Goal: Transaction & Acquisition: Purchase product/service

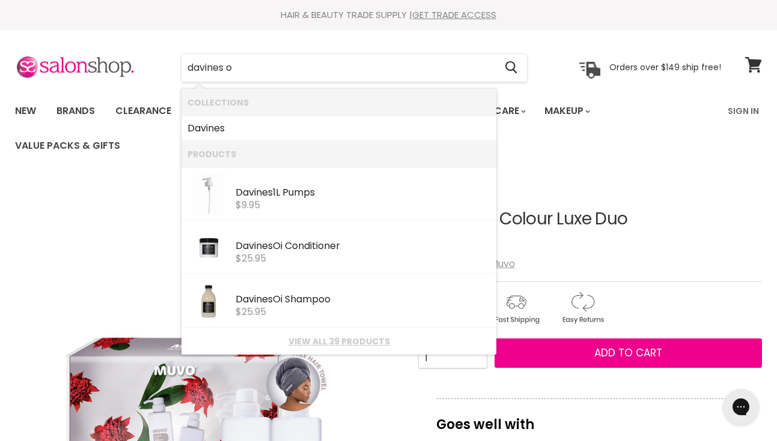
type input "davines oi"
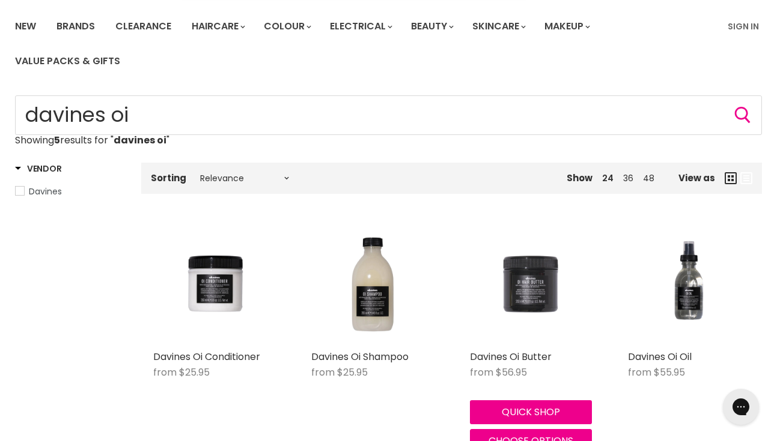
scroll to position [86, 0]
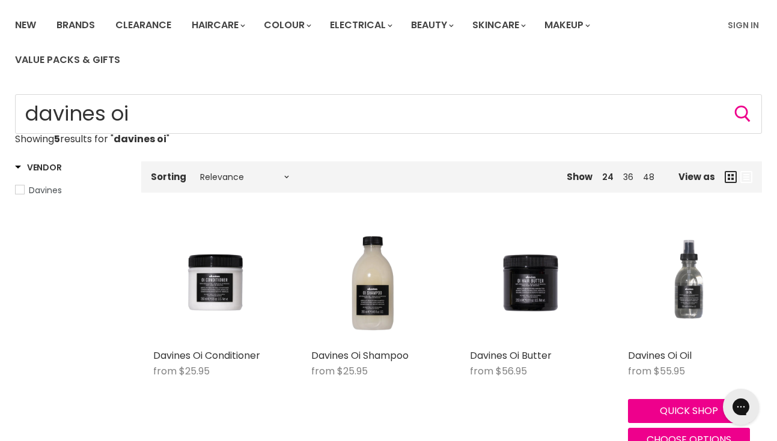
click at [686, 312] on img "Main content" at bounding box center [689, 283] width 122 height 122
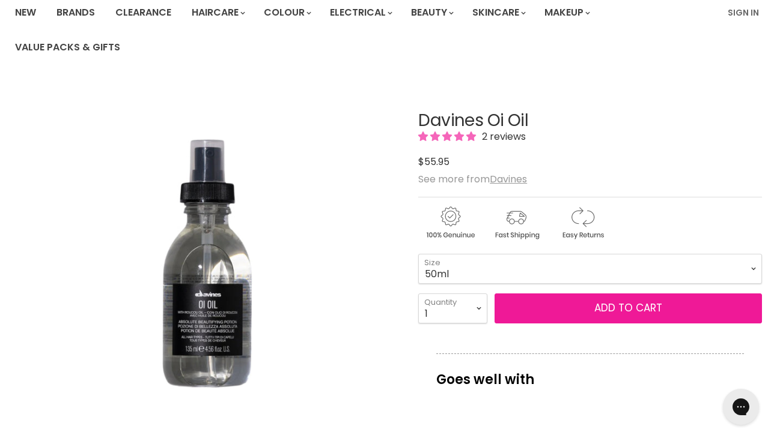
click at [600, 304] on span "Add to cart" at bounding box center [628, 308] width 68 height 14
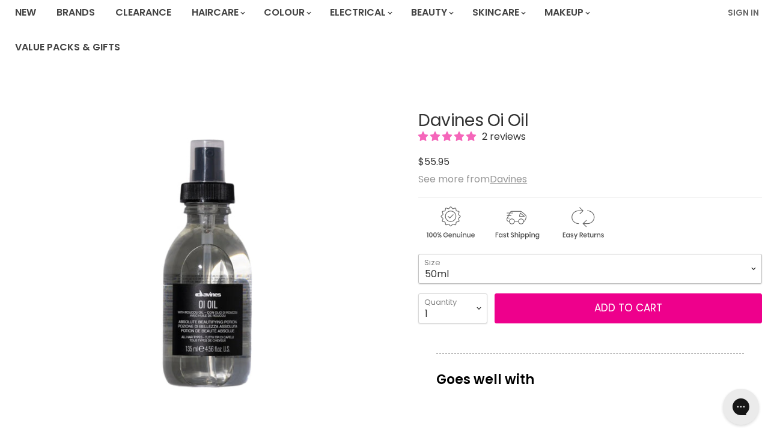
click at [750, 267] on select "50ml 135ml" at bounding box center [590, 269] width 344 height 30
click at [418, 254] on select "50ml 135ml" at bounding box center [590, 269] width 344 height 30
select select "135ml"
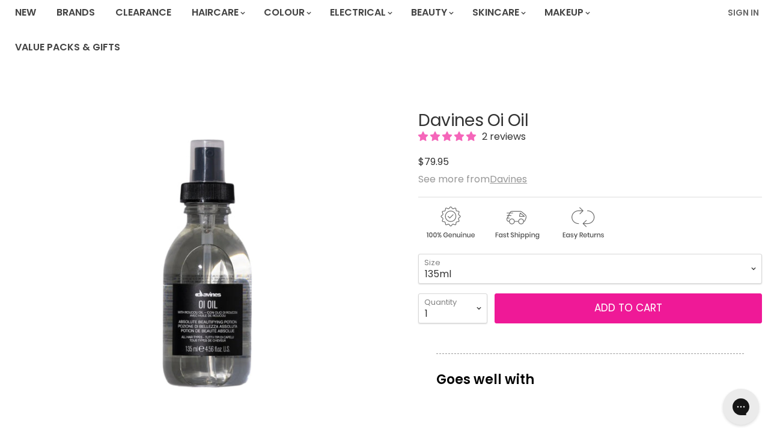
click at [643, 313] on button "Add to cart" at bounding box center [627, 309] width 267 height 30
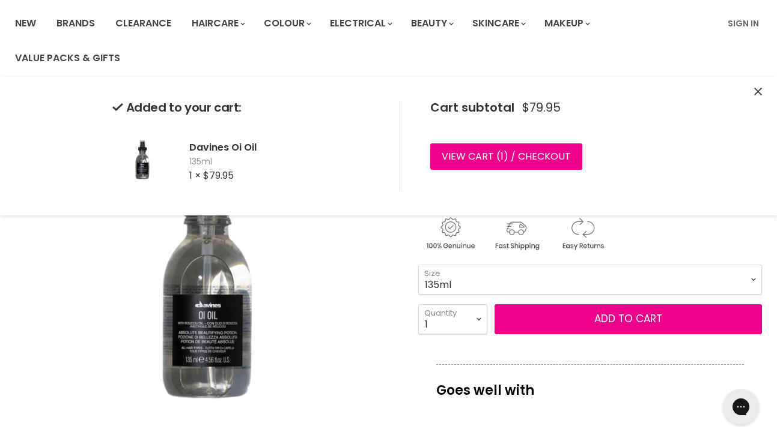
scroll to position [86, 0]
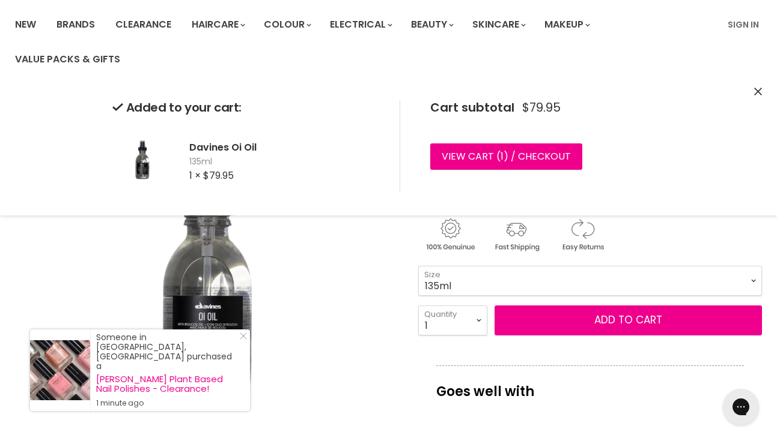
click at [304, 261] on img "Davines Oi Oil image. Click or Scroll to Zoom." at bounding box center [207, 286] width 384 height 384
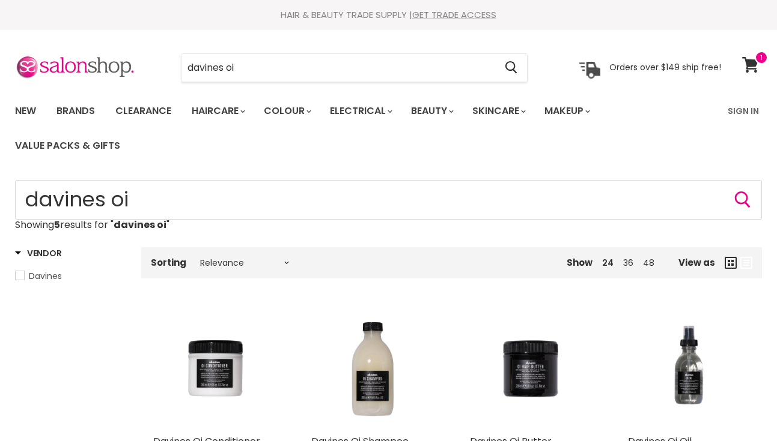
scroll to position [261, 0]
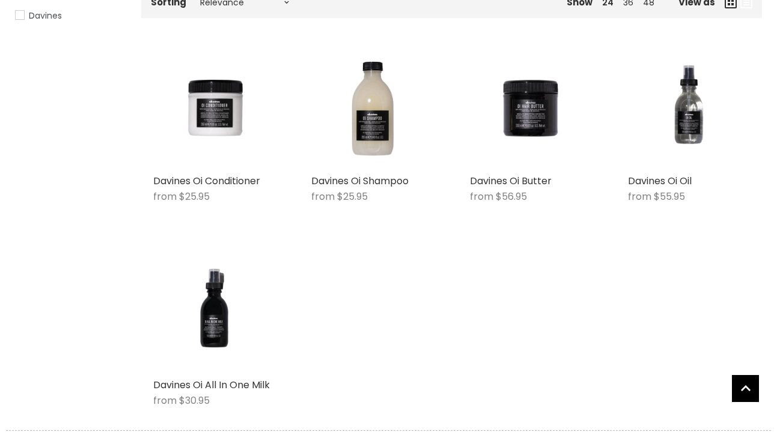
click at [375, 101] on img "Main content" at bounding box center [372, 108] width 122 height 122
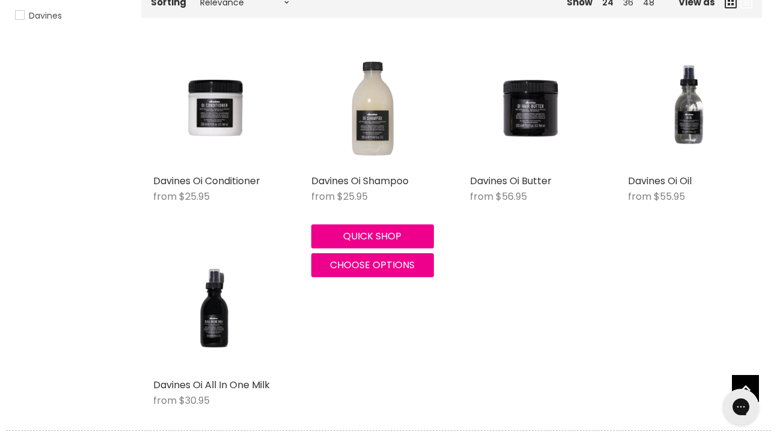
scroll to position [0, 0]
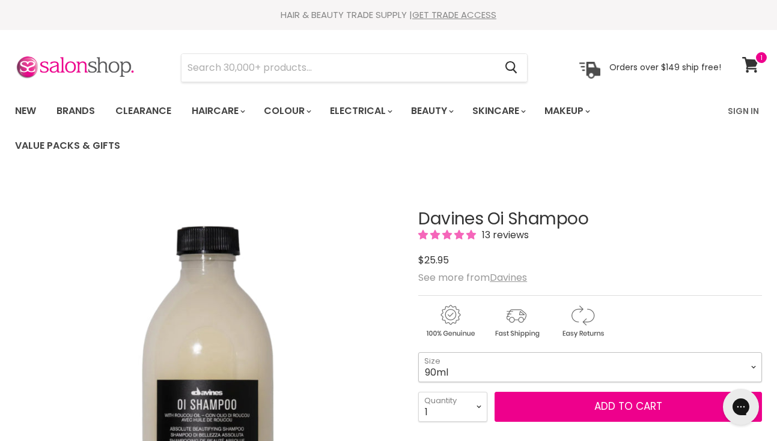
click at [754, 368] on select "90ml 280ml 1 Litre" at bounding box center [590, 368] width 344 height 30
click at [418, 353] on select "90ml 280ml 1 Litre" at bounding box center [590, 368] width 344 height 30
select select "1 Litre"
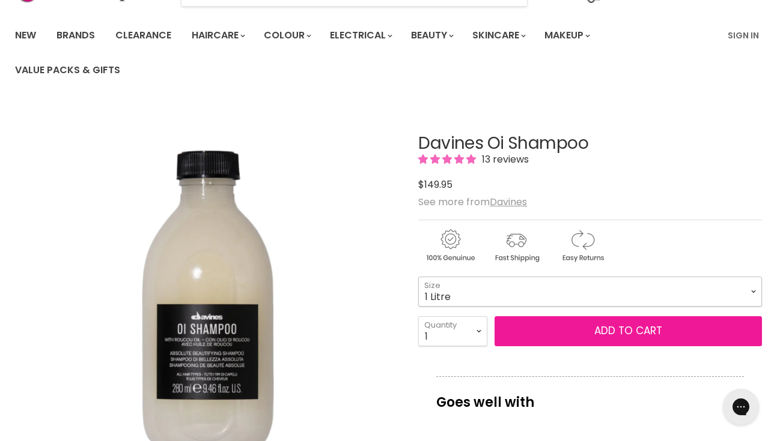
scroll to position [77, 0]
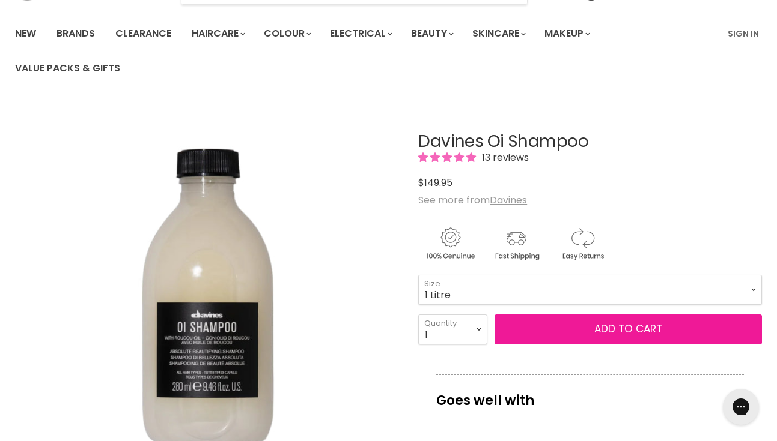
click at [622, 326] on button "Add to cart" at bounding box center [627, 330] width 267 height 30
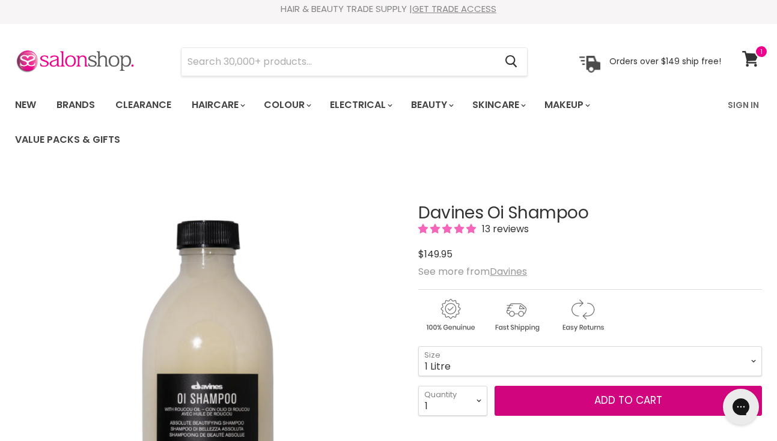
scroll to position [0, 0]
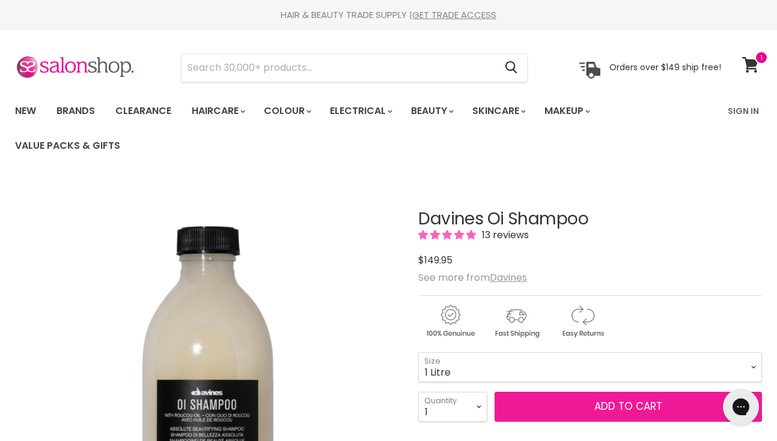
click at [626, 404] on button "Add to cart" at bounding box center [627, 407] width 267 height 30
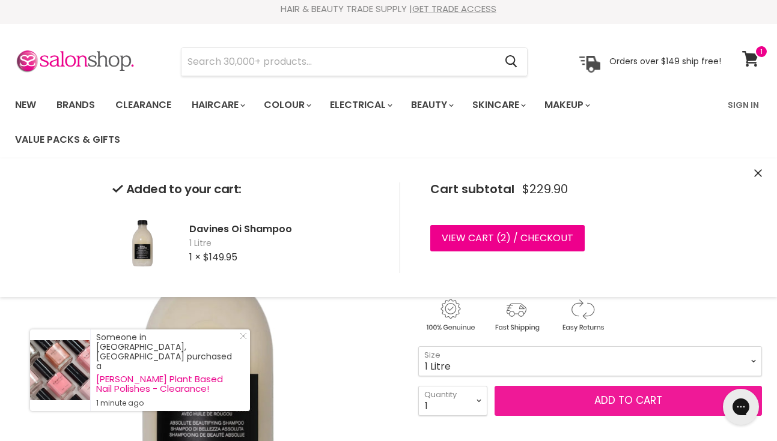
scroll to position [5, 0]
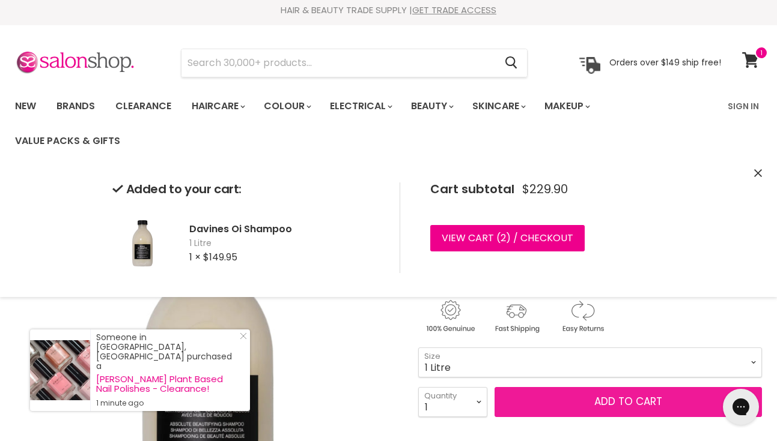
click at [633, 403] on button "Add to cart" at bounding box center [627, 402] width 267 height 30
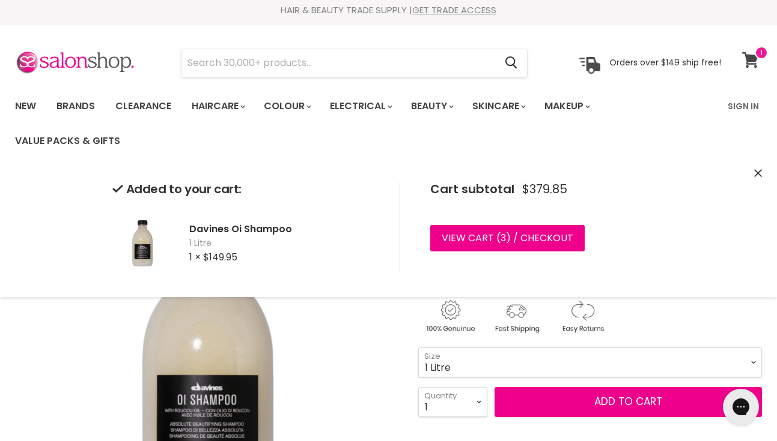
click at [752, 53] on icon at bounding box center [750, 60] width 17 height 16
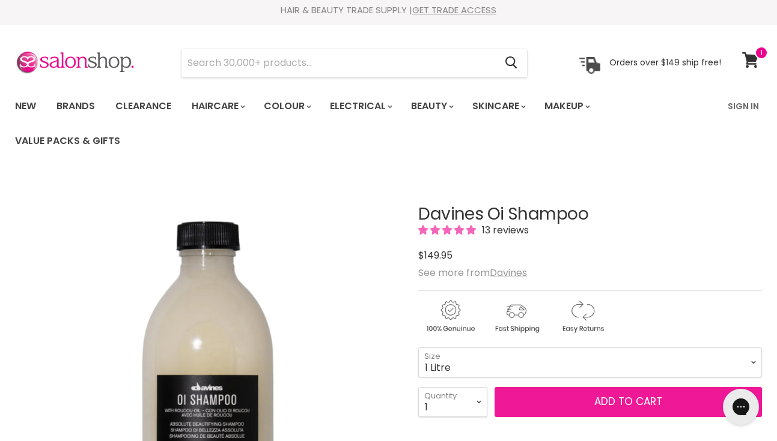
click at [619, 398] on span "Add to cart" at bounding box center [628, 402] width 68 height 14
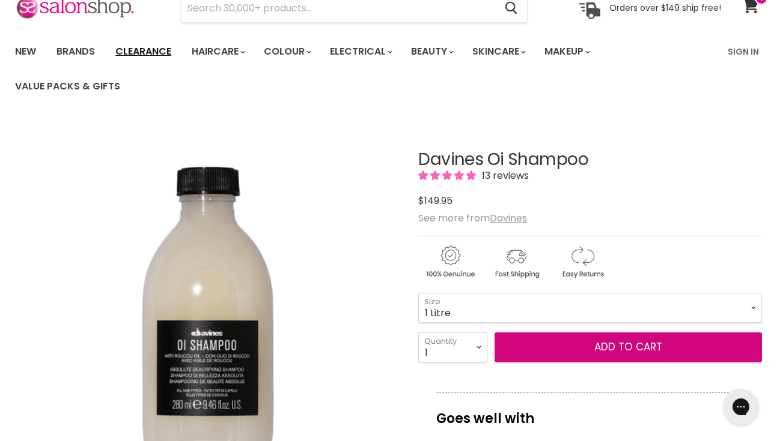
scroll to position [64, 0]
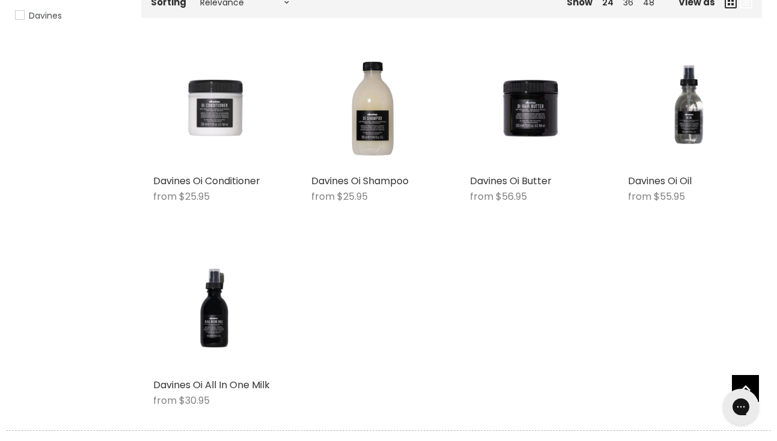
click at [228, 125] on img "Main content" at bounding box center [214, 108] width 122 height 122
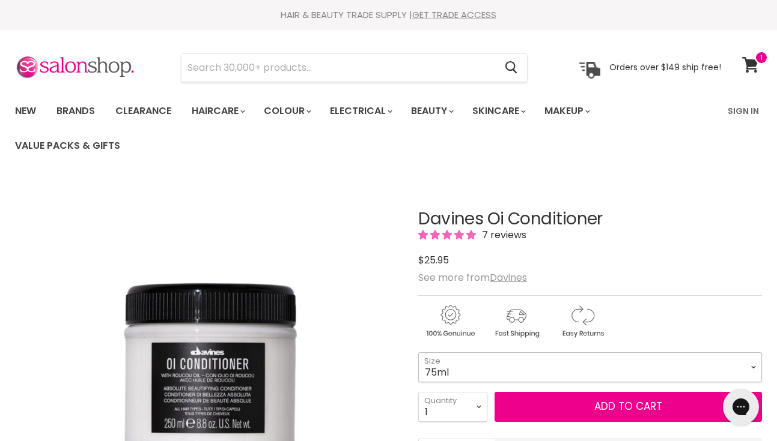
click at [755, 362] on select "75ml 250ml 1 Litre" at bounding box center [590, 368] width 344 height 30
click at [418, 353] on select "75ml 250ml 1 Litre" at bounding box center [590, 368] width 344 height 30
select select "1 Litre"
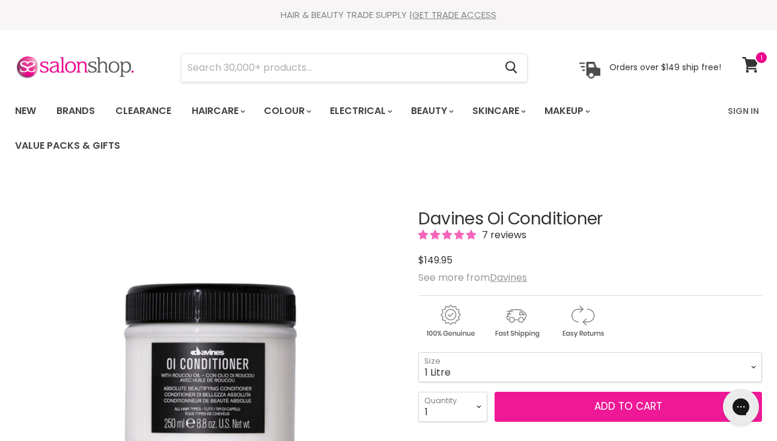
click at [614, 402] on button "Add to cart" at bounding box center [627, 407] width 267 height 30
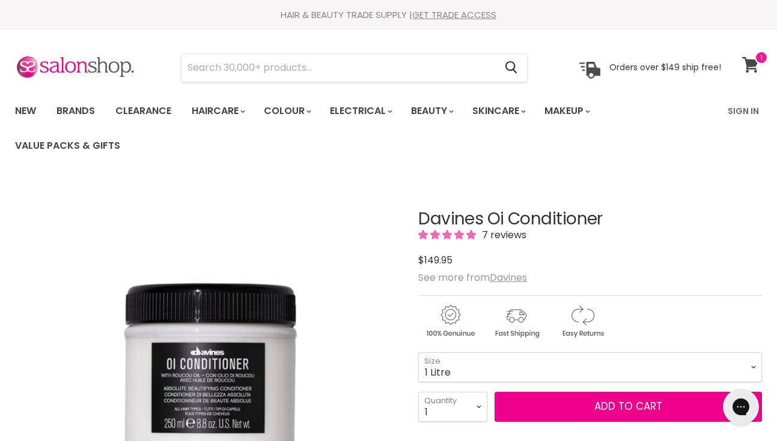
click at [750, 59] on icon at bounding box center [750, 65] width 17 height 16
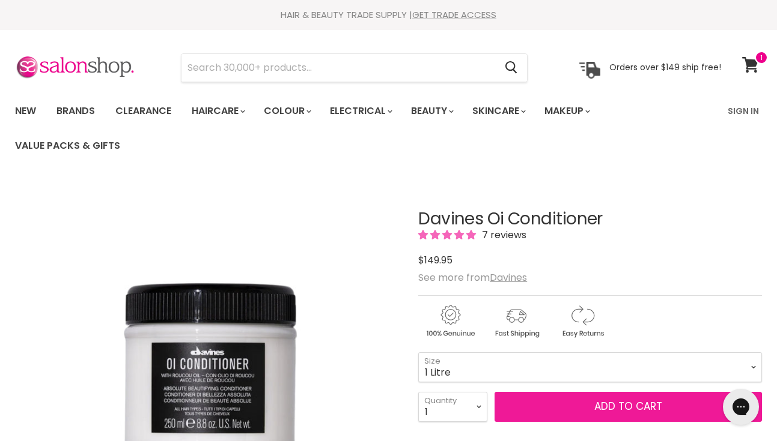
click at [609, 405] on span "Add to cart" at bounding box center [628, 406] width 68 height 14
click at [615, 401] on span "Add to cart" at bounding box center [628, 406] width 68 height 14
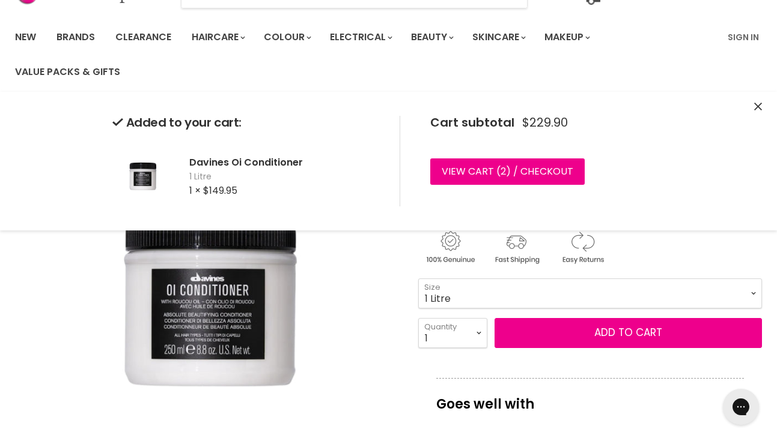
scroll to position [71, 0]
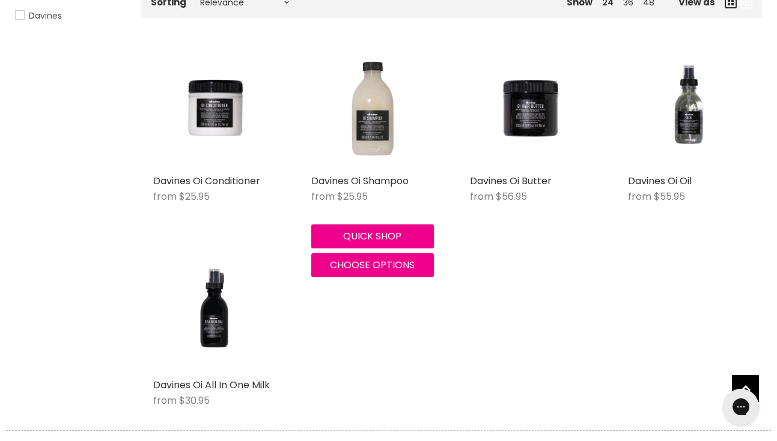
click at [371, 134] on img "Main content" at bounding box center [372, 108] width 122 height 122
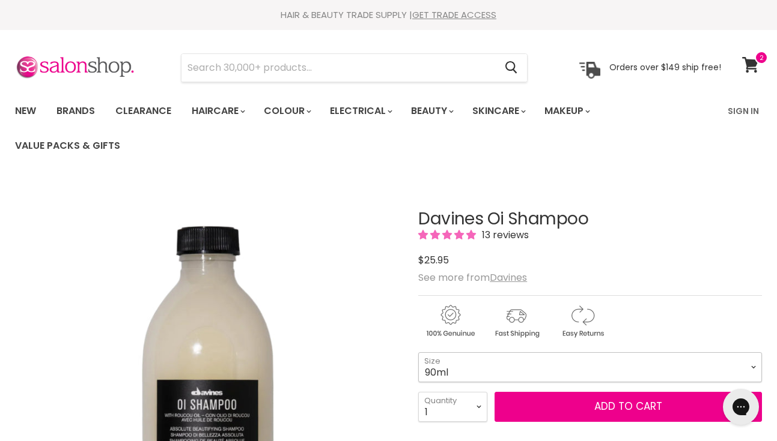
click at [752, 365] on select "90ml 280ml 1 Litre" at bounding box center [590, 368] width 344 height 30
click at [418, 353] on select "90ml 280ml 1 Litre" at bounding box center [590, 368] width 344 height 30
select select "1 Litre"
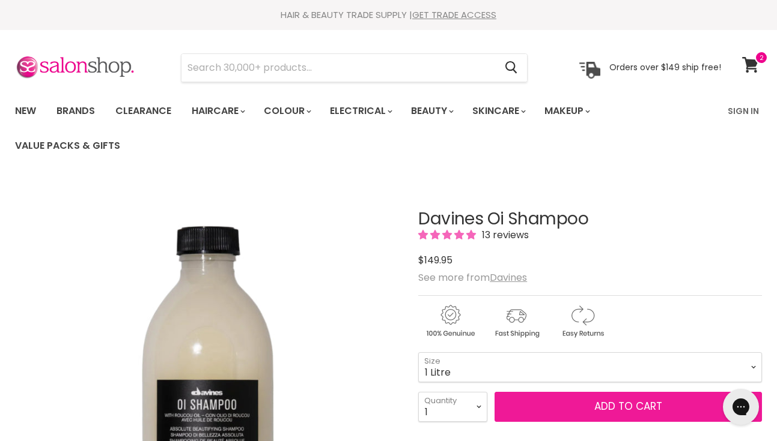
click at [622, 402] on button "Add to cart" at bounding box center [627, 407] width 267 height 30
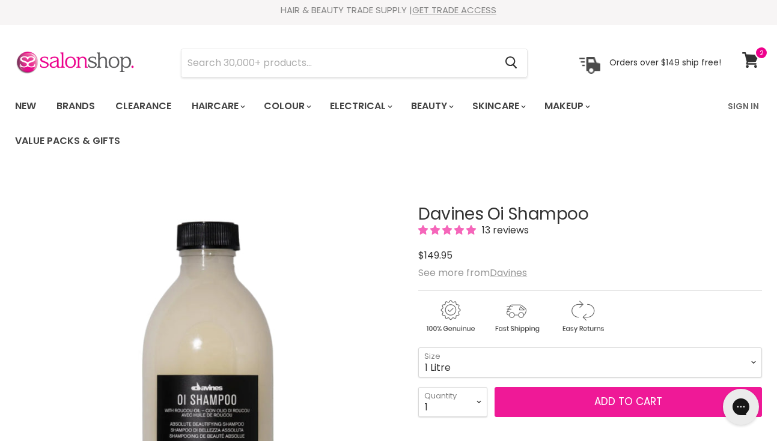
click at [622, 402] on button "Add to cart" at bounding box center [627, 402] width 267 height 30
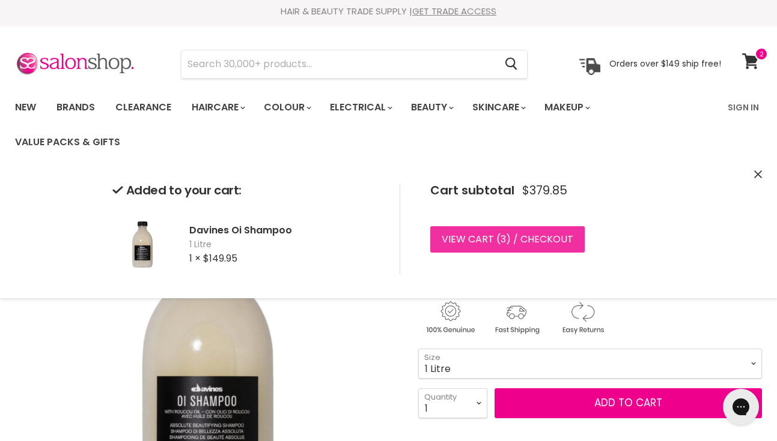
click at [516, 234] on link "View cart ( 3 ) / Checkout" at bounding box center [507, 239] width 154 height 26
